Goal: Information Seeking & Learning: Learn about a topic

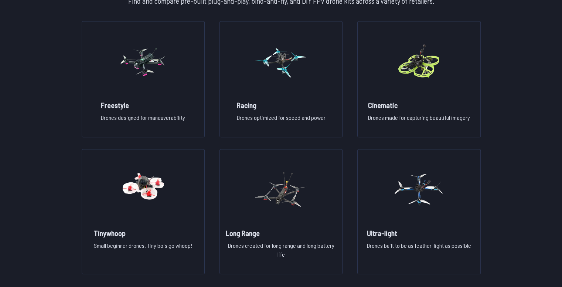
scroll to position [567, 0]
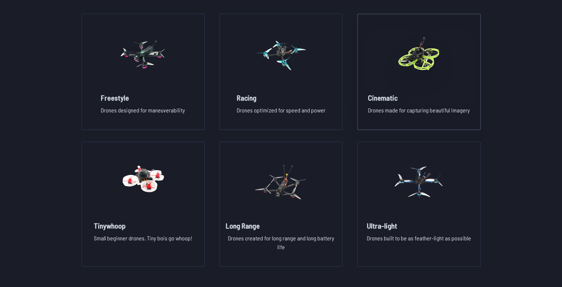
click at [425, 72] on img at bounding box center [418, 53] width 53 height 65
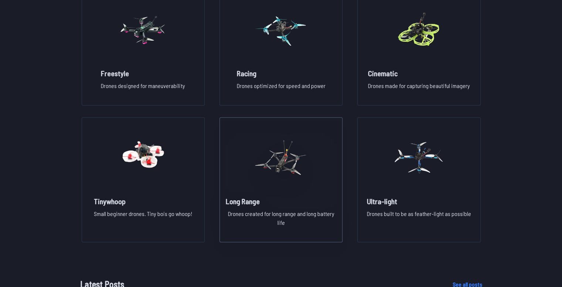
scroll to position [591, 0]
click at [294, 183] on img at bounding box center [280, 157] width 53 height 65
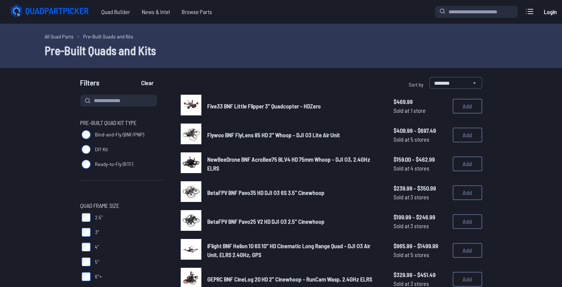
click at [250, 105] on span "Five33 BNF Little Flipper 3" Quadcopter - HDZero" at bounding box center [263, 105] width 113 height 7
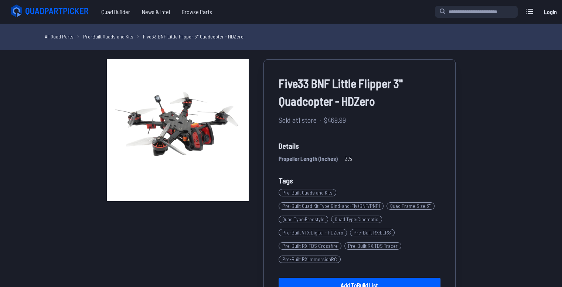
click at [185, 103] on img at bounding box center [178, 130] width 142 height 142
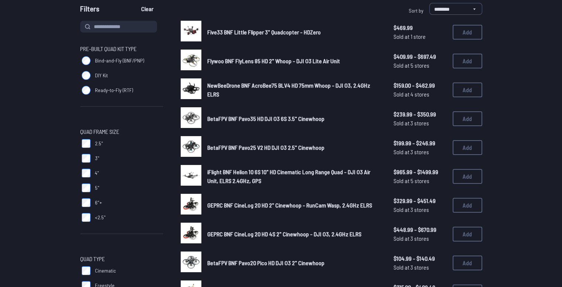
scroll to position [74, 0]
click at [112, 189] on label "5"" at bounding box center [121, 187] width 83 height 15
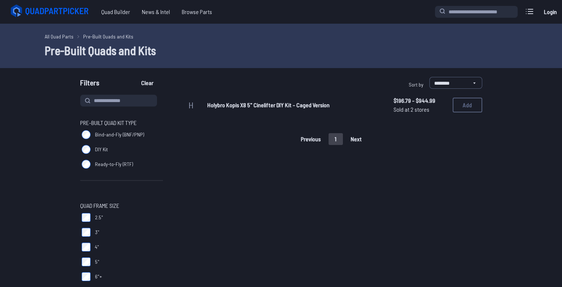
click at [83, 256] on label "5"" at bounding box center [121, 261] width 83 height 15
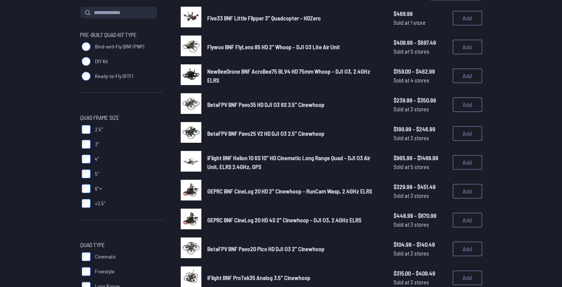
scroll to position [88, 0]
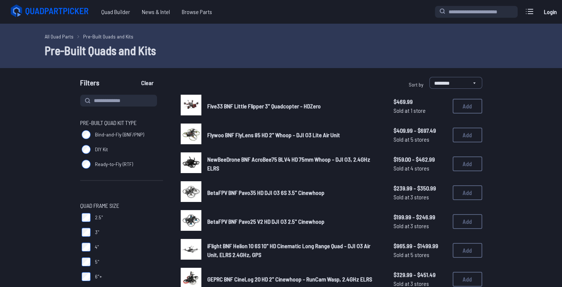
scroll to position [74, 0]
